Goal: Transaction & Acquisition: Purchase product/service

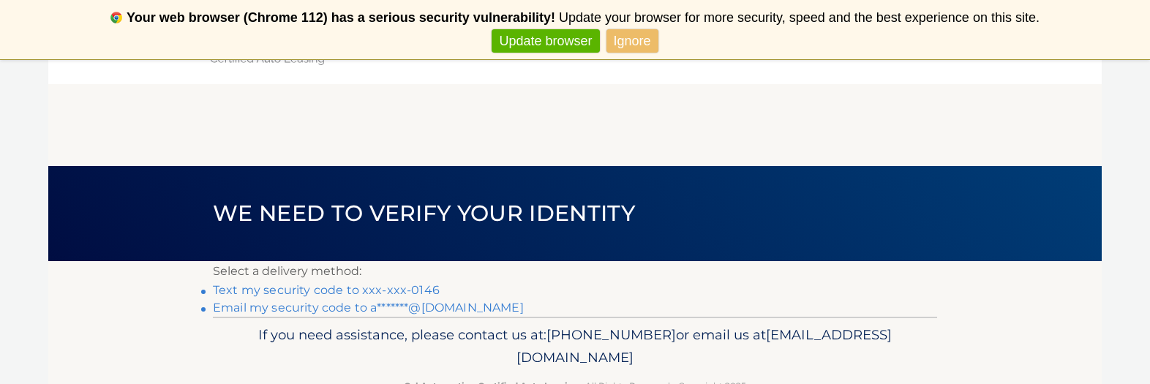
scroll to position [73, 0]
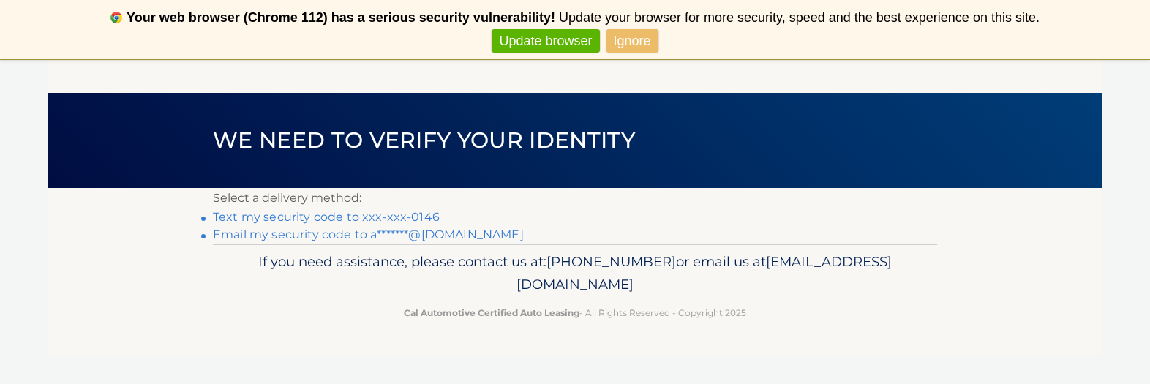
click at [417, 168] on link "Text my security code to xxx-xxx-0146" at bounding box center [326, 217] width 227 height 14
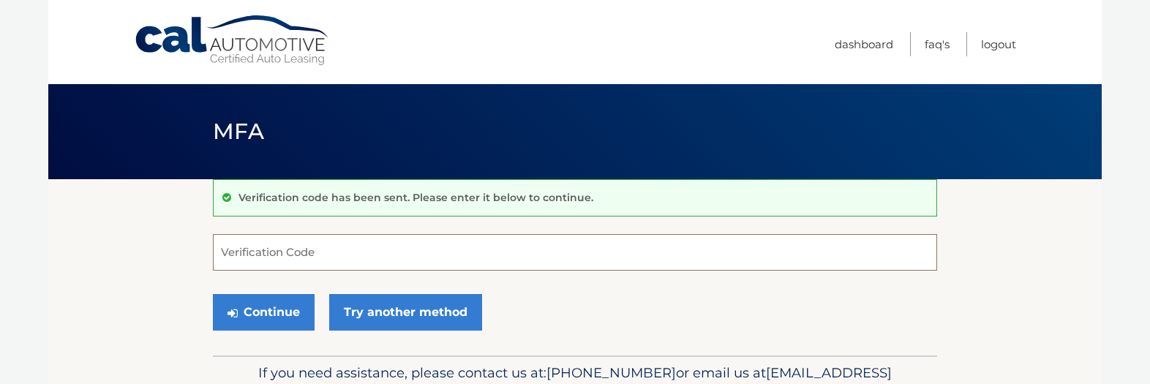
click at [414, 253] on input "Verification Code" at bounding box center [575, 252] width 724 height 37
type input "293137"
click at [213, 294] on button "Continue" at bounding box center [264, 312] width 102 height 37
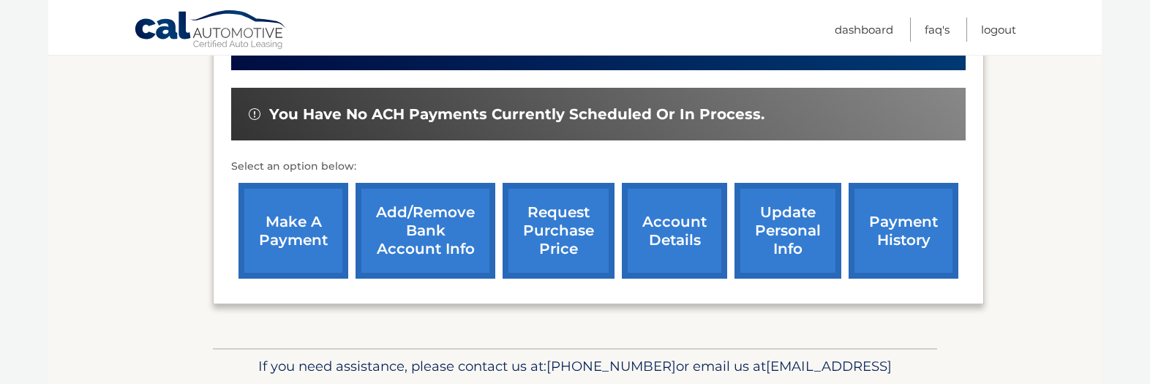
scroll to position [430, 0]
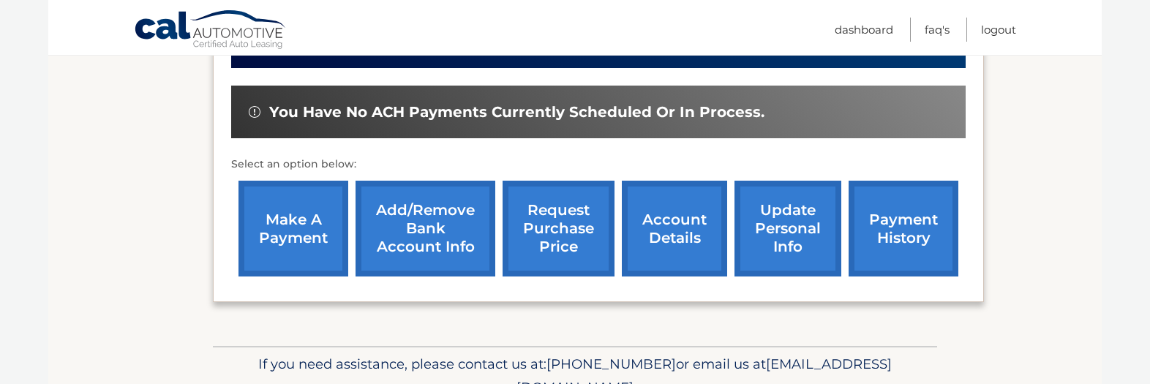
click at [271, 222] on link "make a payment" at bounding box center [294, 229] width 110 height 96
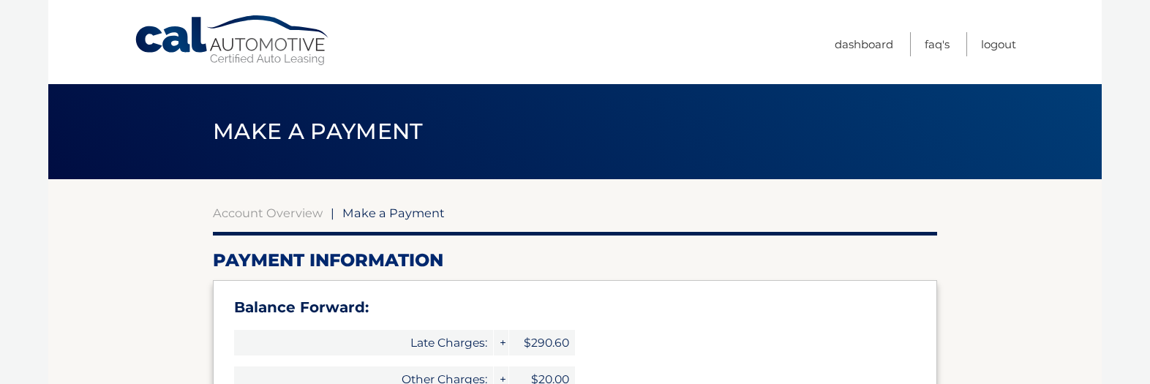
select select "MTQzMzBlNTItOWRmOC00NjUzLTljMWQtNGU3ZjJkZTlkOTAx"
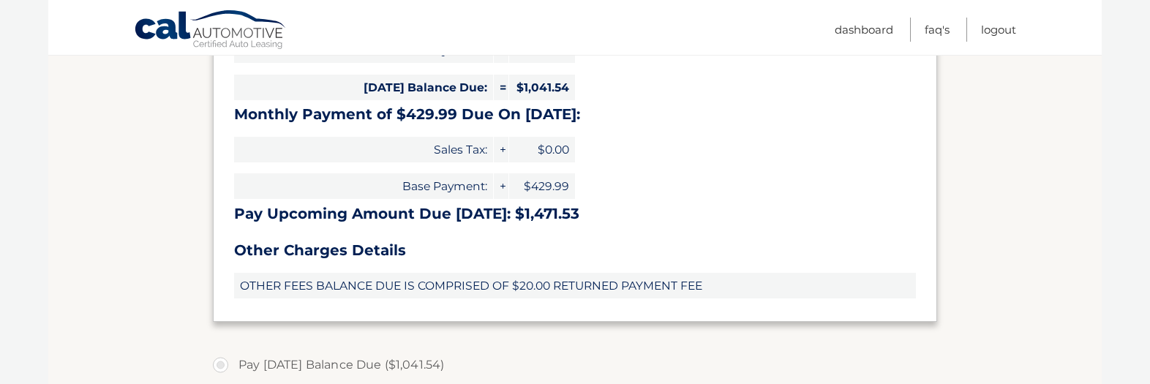
scroll to position [512, 0]
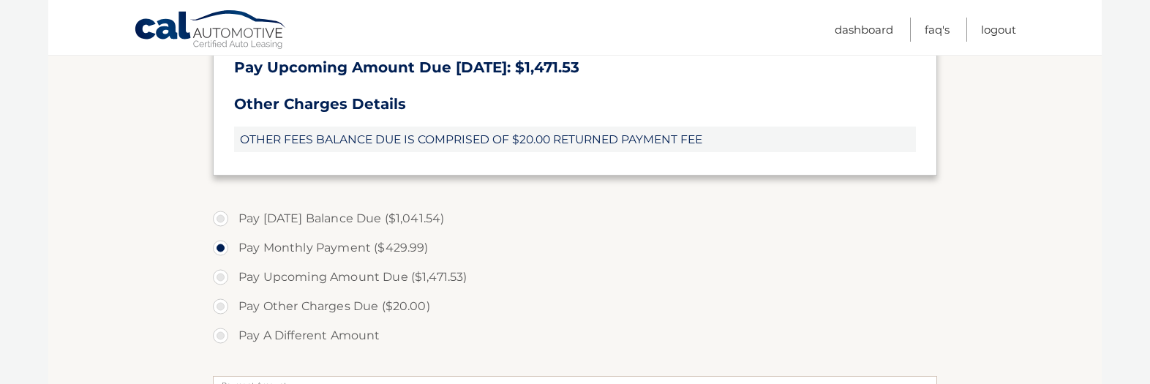
click at [222, 338] on label "Pay A Different Amount" at bounding box center [575, 335] width 724 height 29
click at [222, 338] on input "Pay A Different Amount" at bounding box center [226, 332] width 15 height 23
radio input "true"
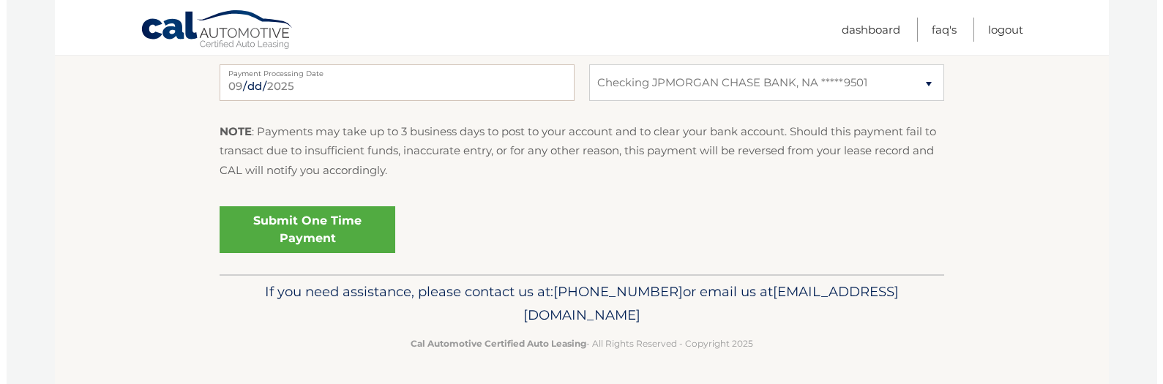
scroll to position [872, 0]
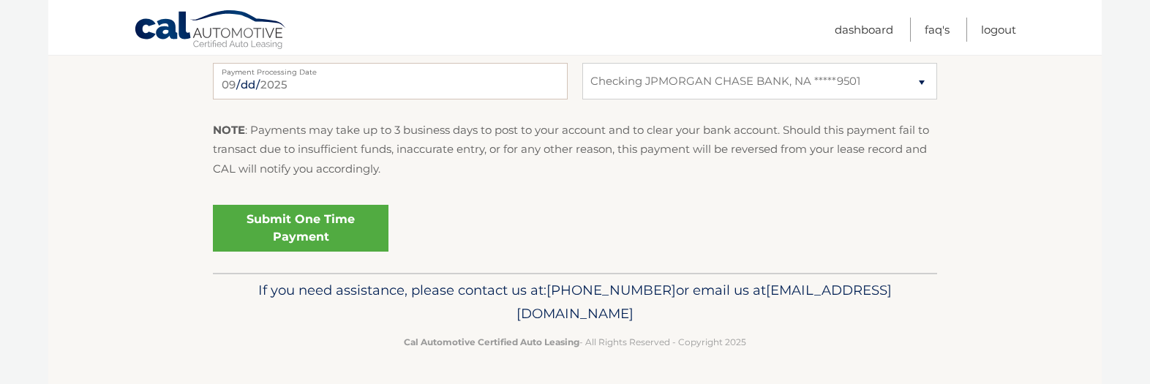
type input "430.53"
click at [313, 233] on link "Submit One Time Payment" at bounding box center [301, 228] width 176 height 47
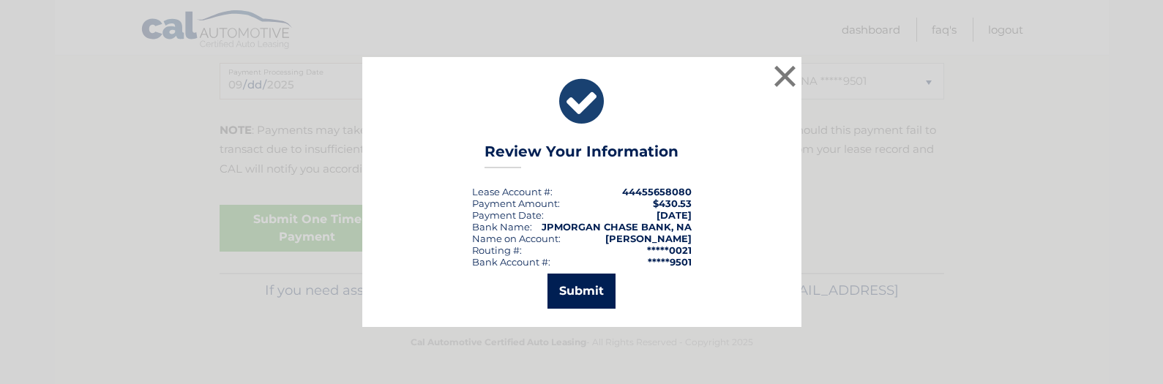
click at [588, 286] on button "Submit" at bounding box center [581, 291] width 68 height 35
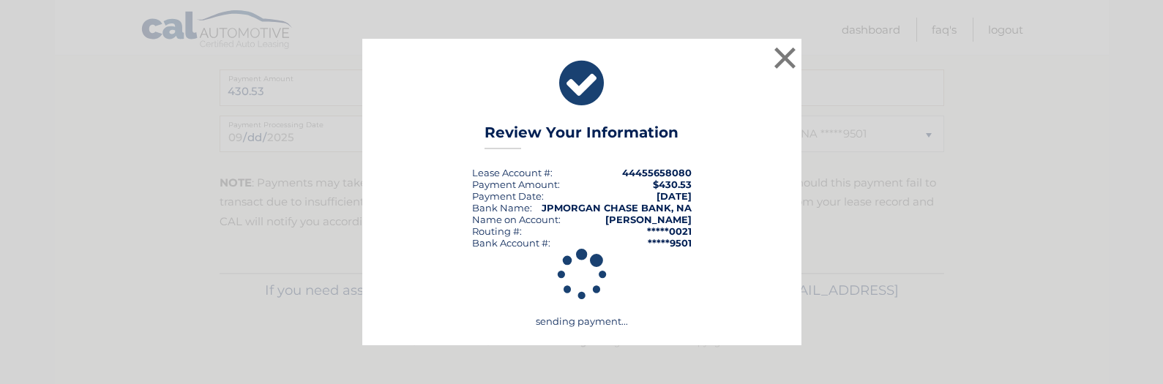
scroll to position [819, 0]
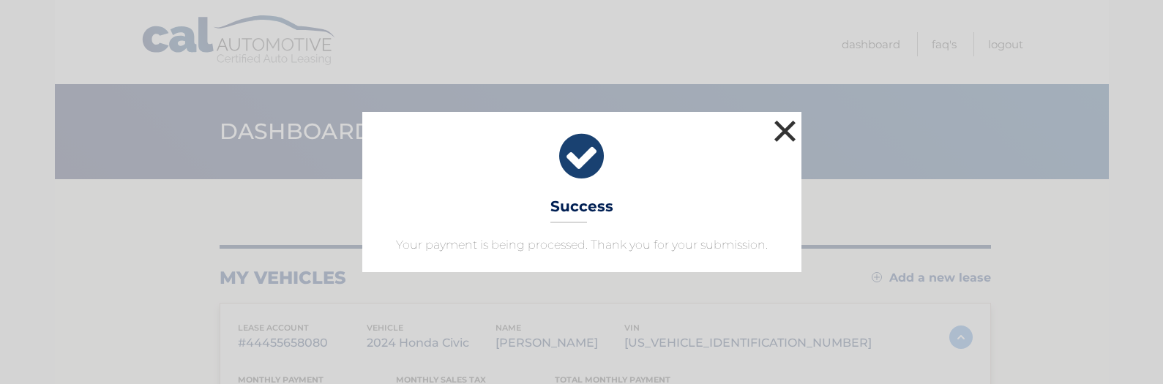
click at [778, 127] on button "×" at bounding box center [785, 130] width 29 height 29
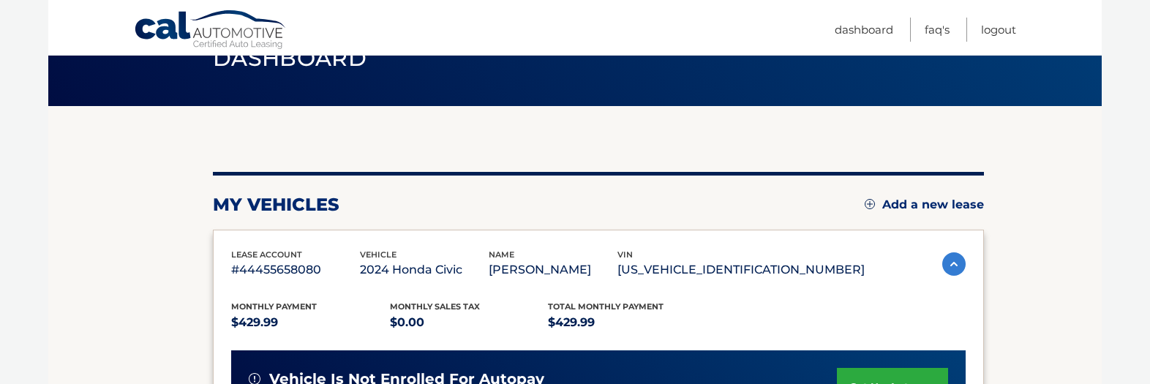
scroll to position [512, 0]
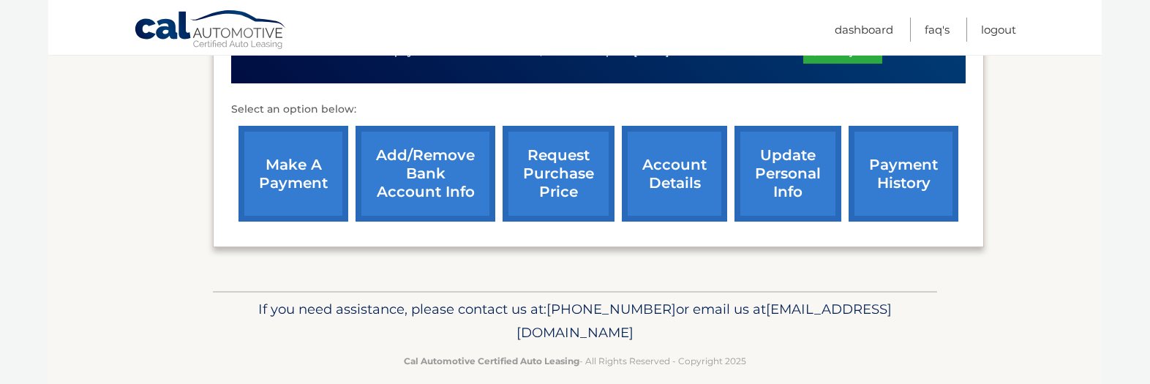
click at [894, 160] on link "payment history" at bounding box center [904, 174] width 110 height 96
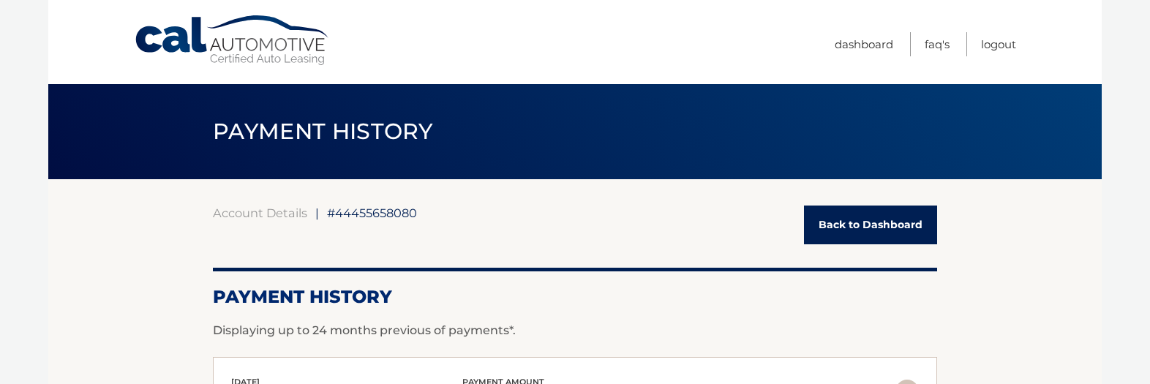
click at [892, 213] on link "Back to Dashboard" at bounding box center [870, 225] width 133 height 39
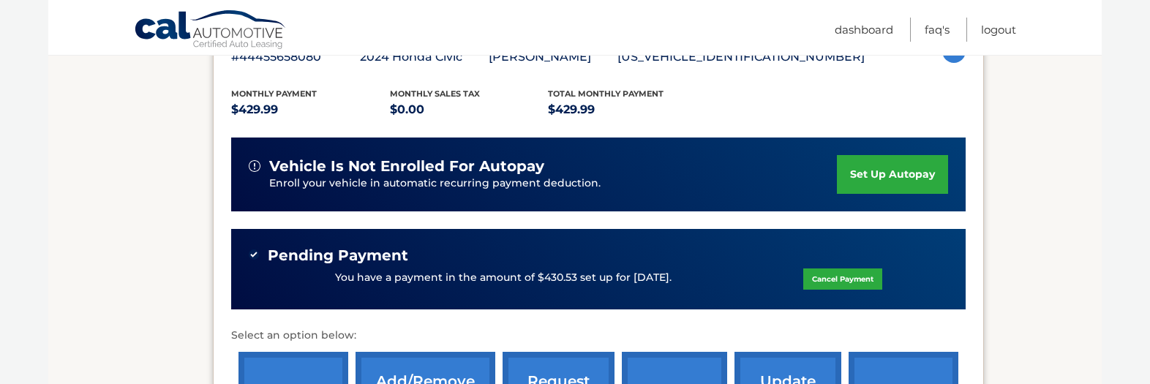
scroll to position [165, 0]
